Goal: Information Seeking & Learning: Find specific fact

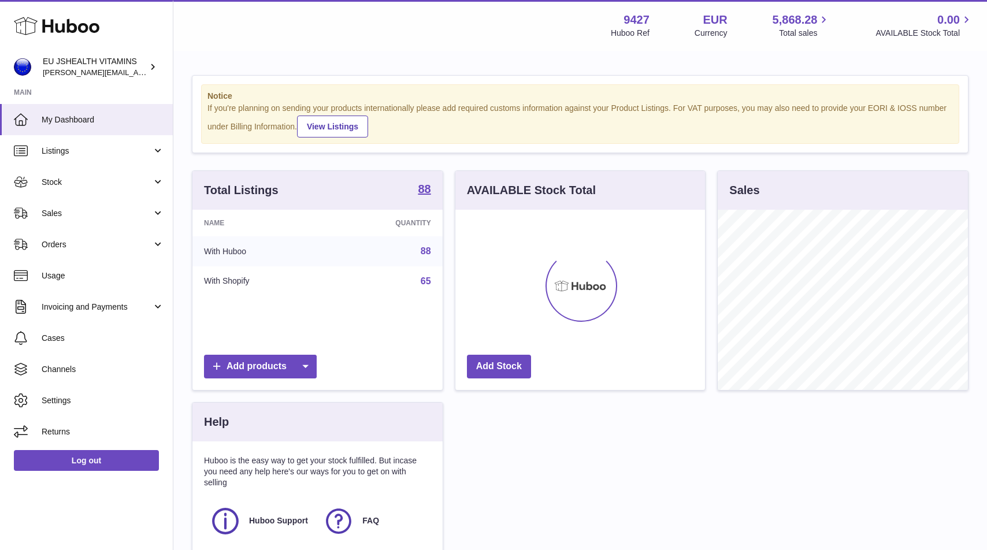
scroll to position [180, 250]
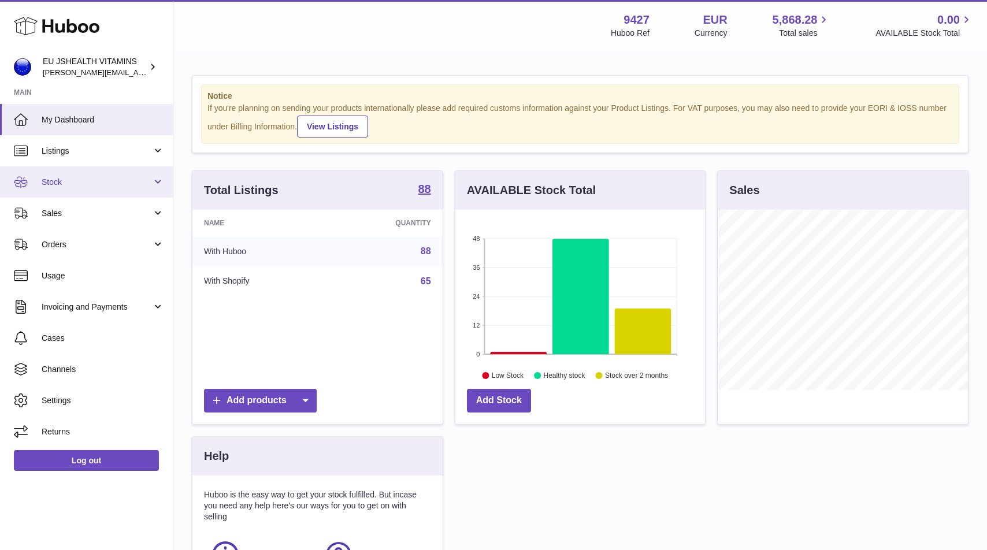
click at [80, 196] on link "Stock" at bounding box center [86, 181] width 173 height 31
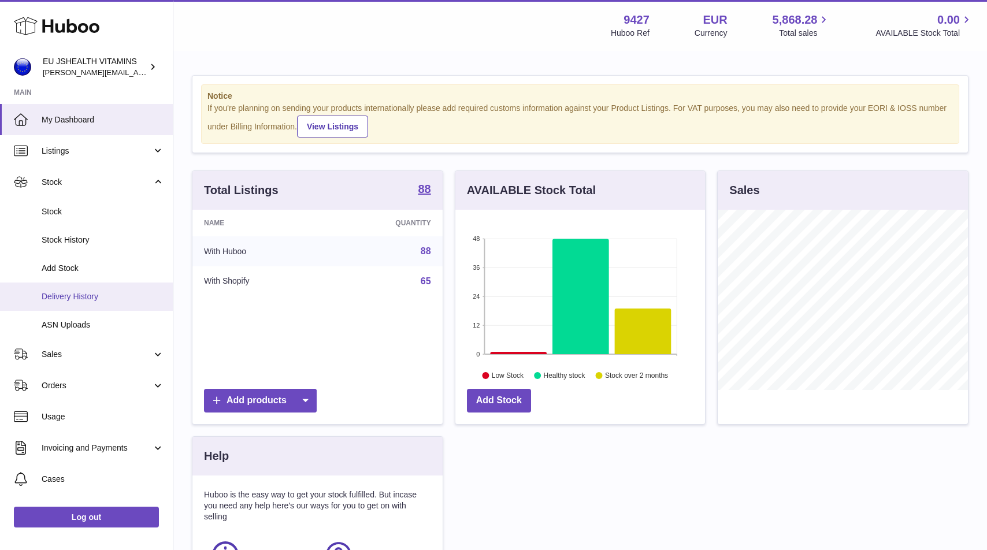
click at [75, 290] on link "Delivery History" at bounding box center [86, 297] width 173 height 28
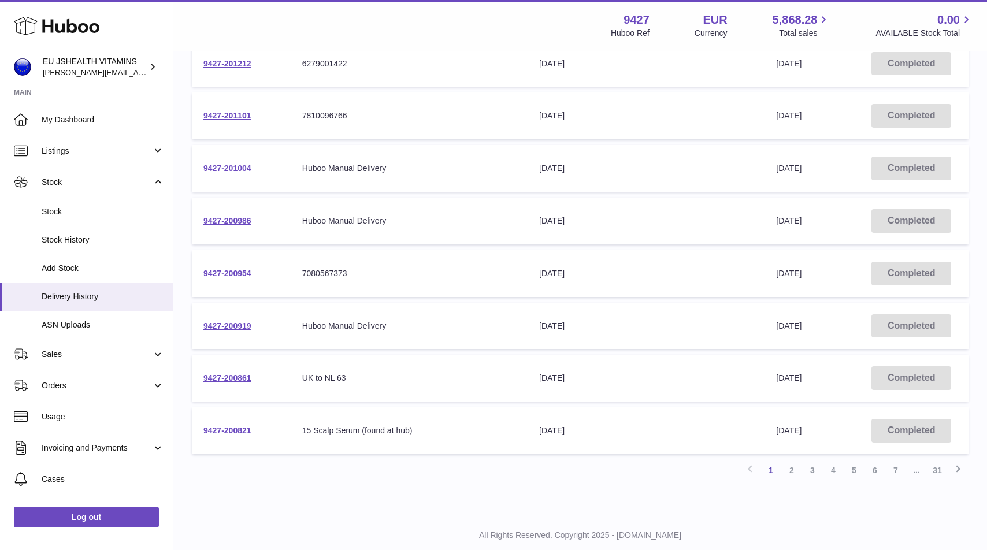
scroll to position [324, 0]
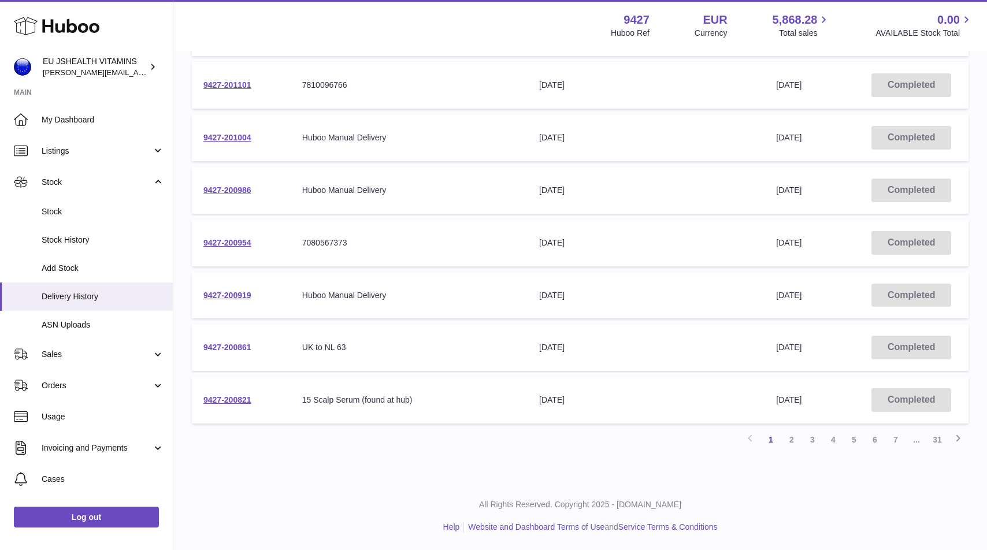
click at [244, 350] on link "9427-200861" at bounding box center [227, 347] width 48 height 9
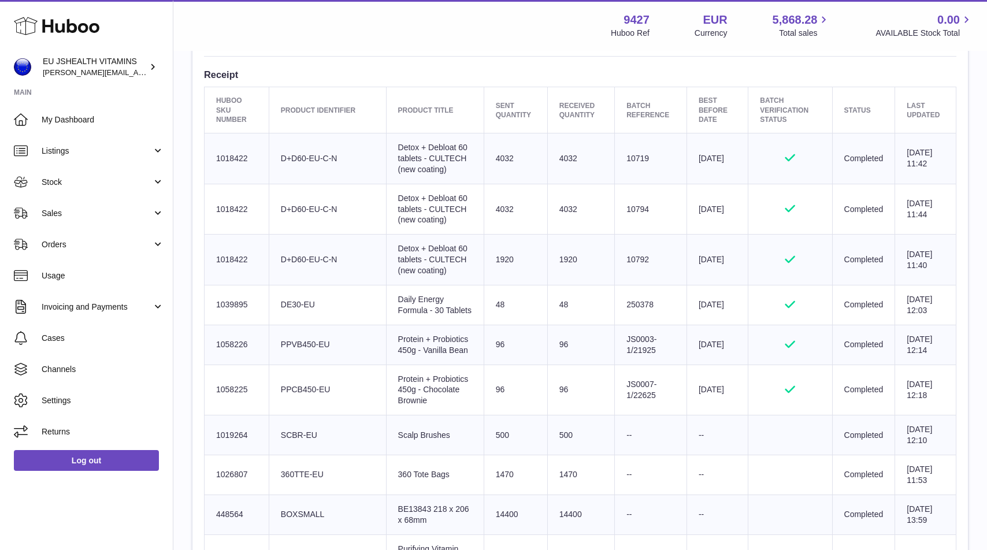
scroll to position [410, 0]
click at [64, 174] on link "Stock" at bounding box center [86, 181] width 173 height 31
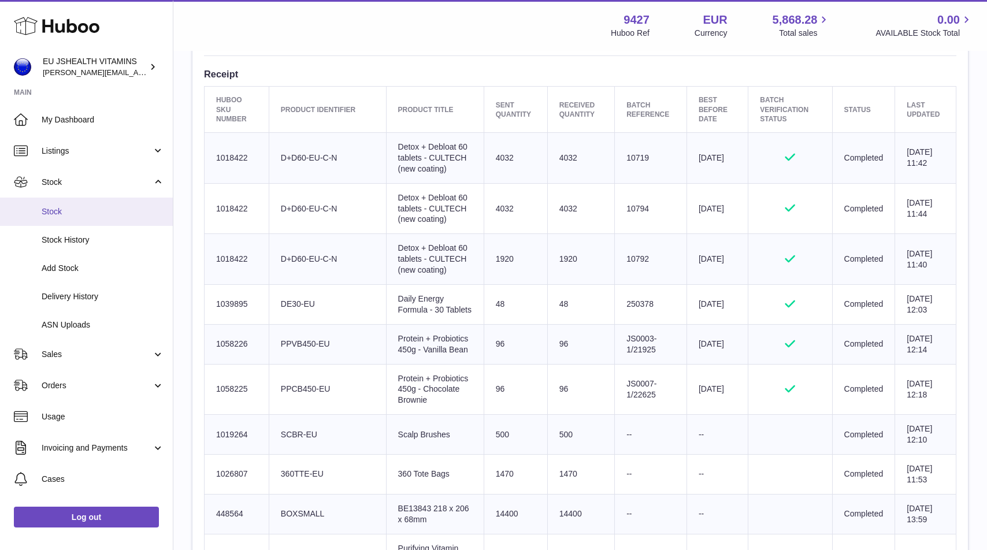
click at [64, 217] on span "Stock" at bounding box center [103, 211] width 123 height 11
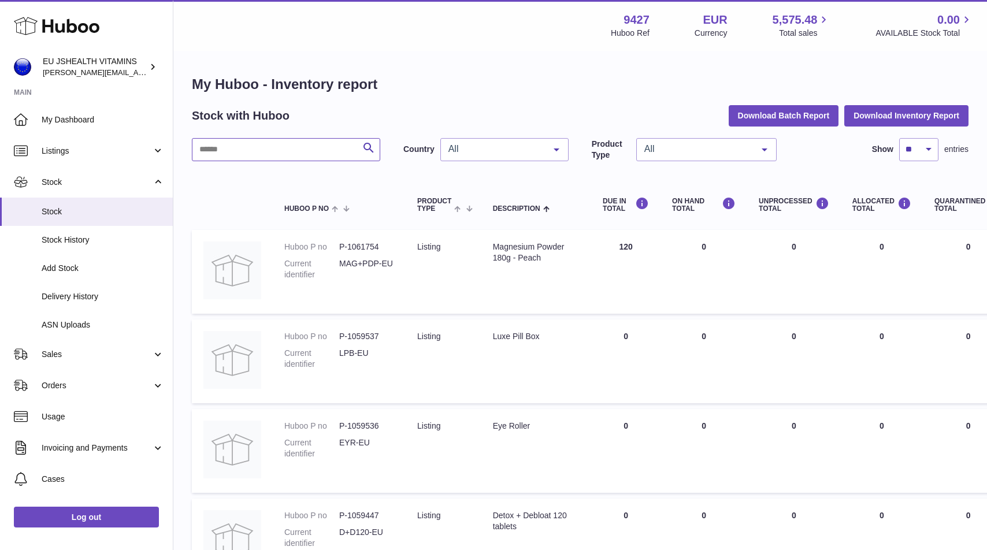
click at [236, 149] on input "text" at bounding box center [286, 149] width 188 height 23
type input "*****"
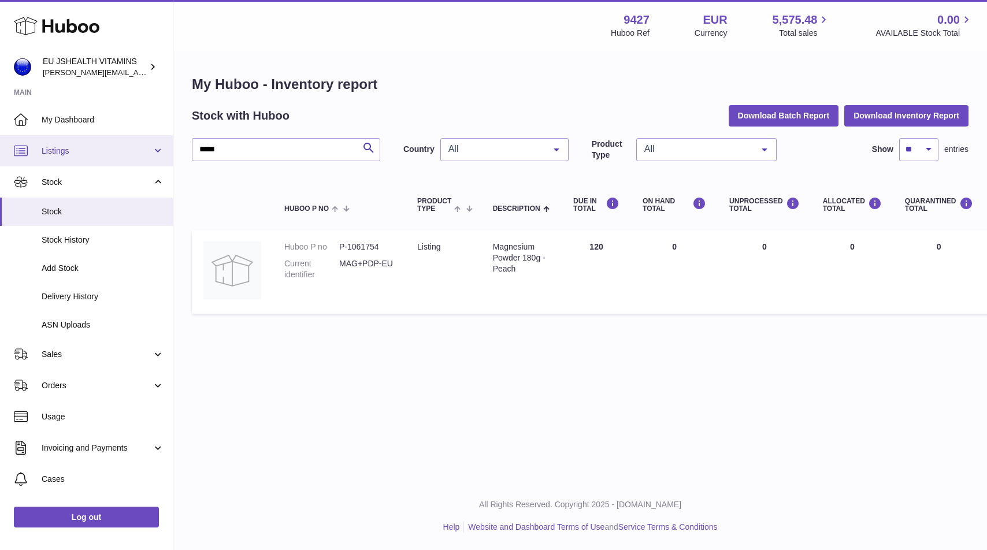
click at [117, 152] on span "Listings" at bounding box center [97, 151] width 110 height 11
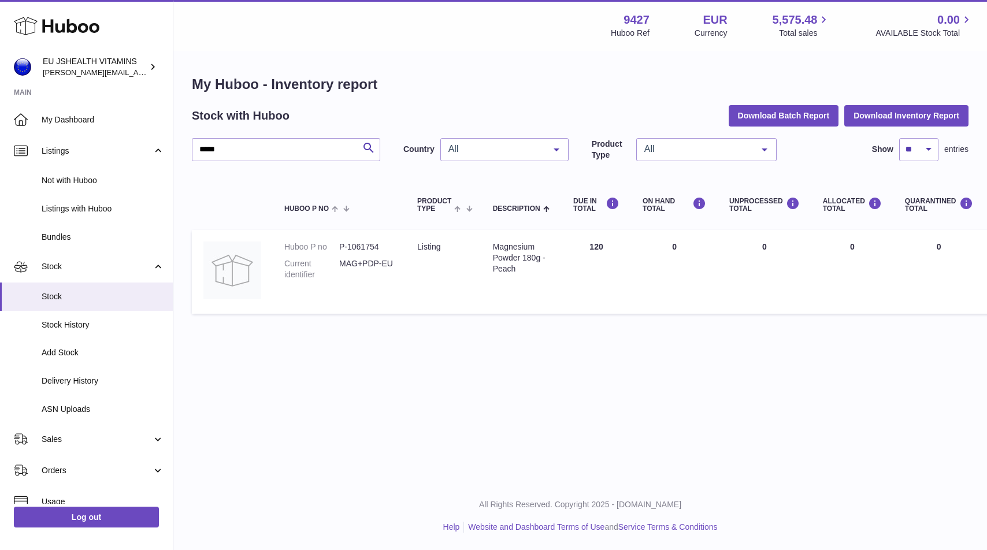
click at [499, 251] on div "Magnesium Powder 180g - Peach" at bounding box center [521, 258] width 57 height 33
copy tr "Magnesium Powder 180g - Peach"
click at [517, 249] on div "Magnesium Powder 180g - Peach" at bounding box center [521, 258] width 57 height 33
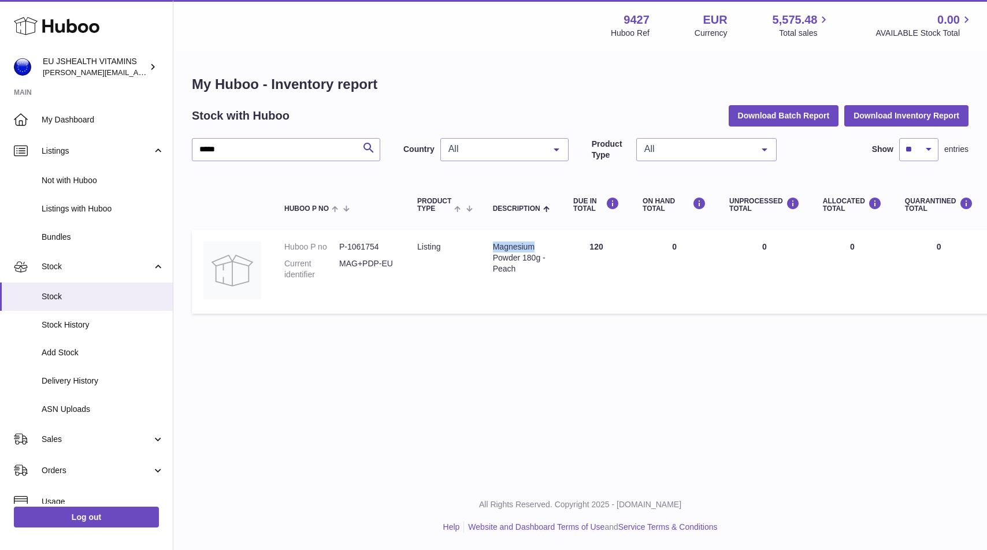
click at [517, 249] on div "Magnesium Powder 180g - Peach" at bounding box center [521, 258] width 57 height 33
copy tr "Magnesium Powder 180g - Peach"
click at [362, 244] on dd "P-1061754" at bounding box center [366, 247] width 55 height 11
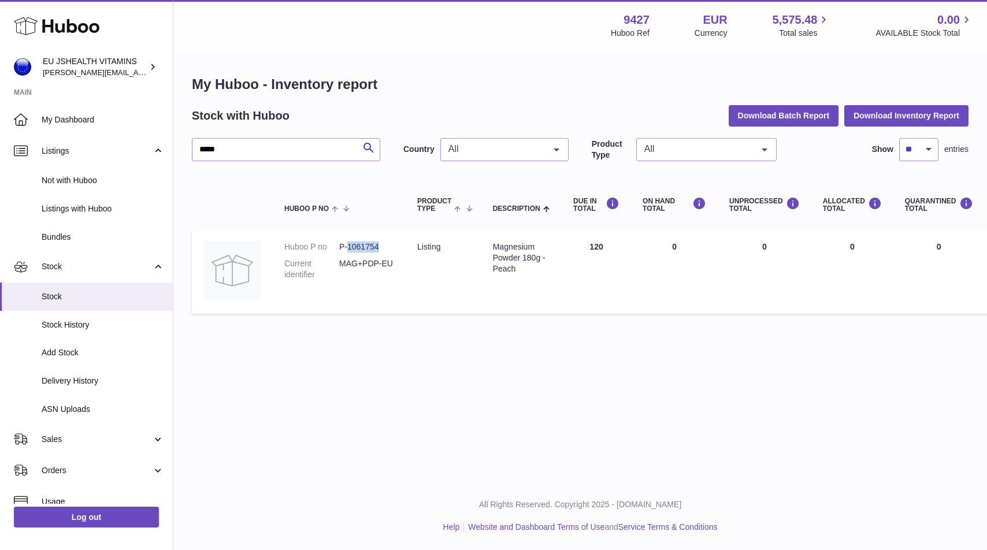
copy dd "1061754"
click at [383, 266] on dd "MAG+PDP-EU" at bounding box center [366, 269] width 55 height 22
copy tr "MAG+PDP-EU"
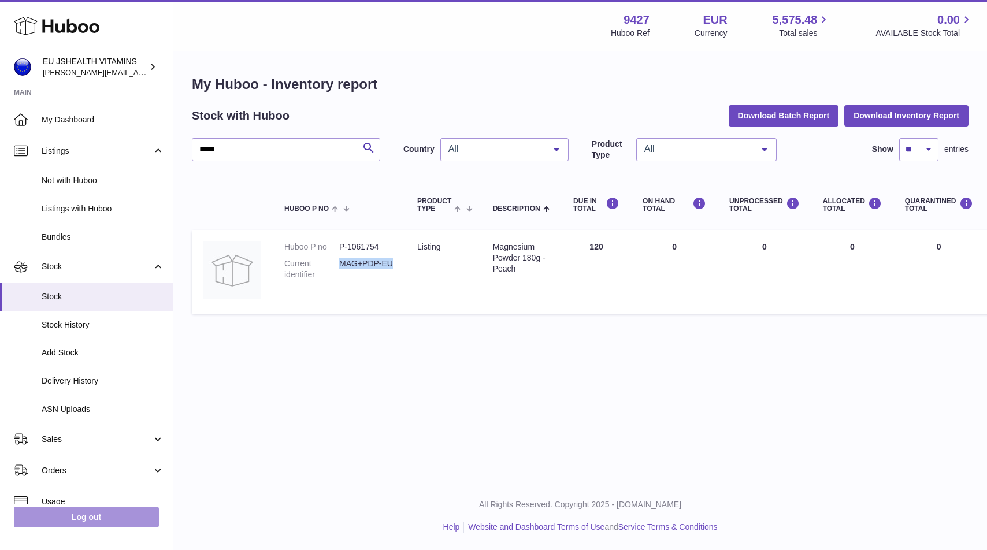
click at [120, 516] on link "Log out" at bounding box center [86, 517] width 145 height 21
